Goal: Task Accomplishment & Management: Use online tool/utility

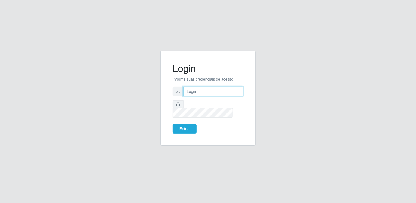
click at [187, 93] on input "text" at bounding box center [213, 92] width 60 height 10
type input "[EMAIL_ADDRESS][DOMAIN_NAME]"
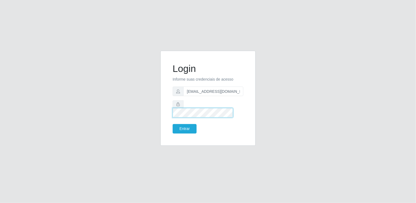
click at [173, 124] on button "Entrar" at bounding box center [185, 129] width 24 height 10
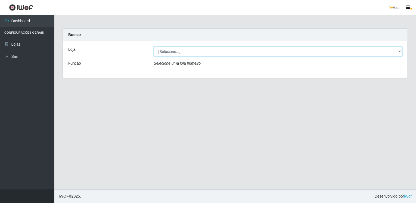
click at [235, 52] on select "[Selecione...] [GEOGRAPHIC_DATA]" at bounding box center [278, 52] width 248 height 10
select select "168"
click at [154, 47] on select "[Selecione...] [GEOGRAPHIC_DATA]" at bounding box center [278, 52] width 248 height 10
